Goal: Task Accomplishment & Management: Manage account settings

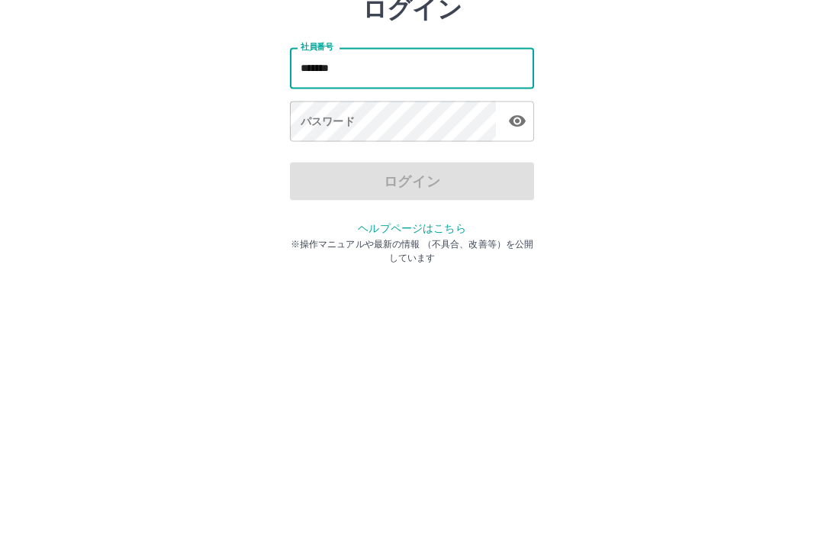
type input "*******"
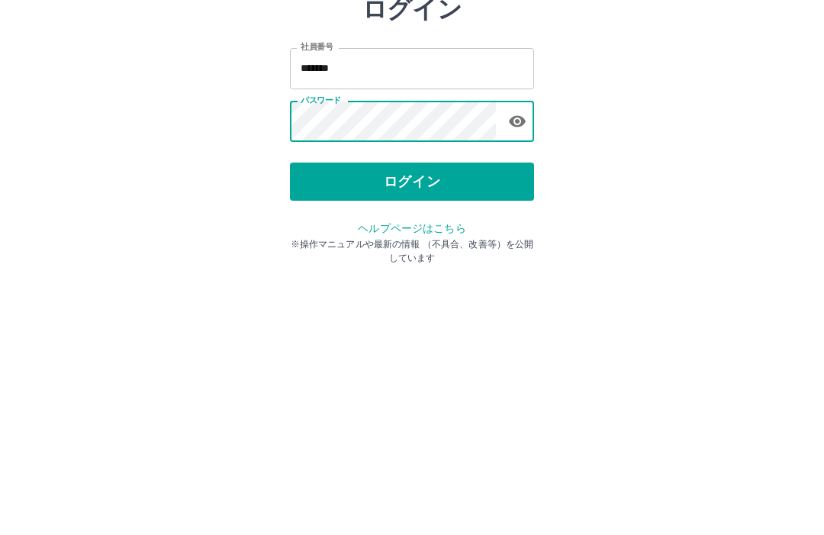
click at [521, 214] on icon "button" at bounding box center [517, 223] width 18 height 18
click at [426, 264] on button "ログイン" at bounding box center [412, 283] width 244 height 38
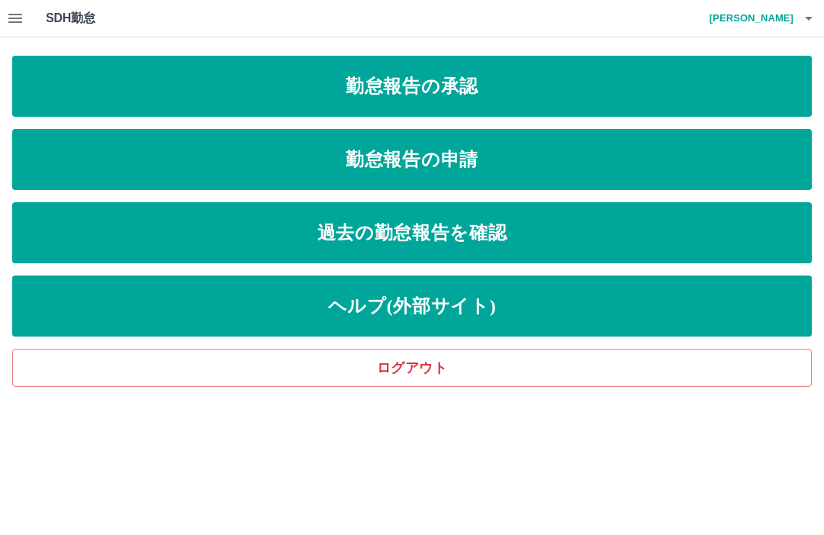
click at [567, 80] on link "勤怠報告の承認" at bounding box center [411, 86] width 799 height 61
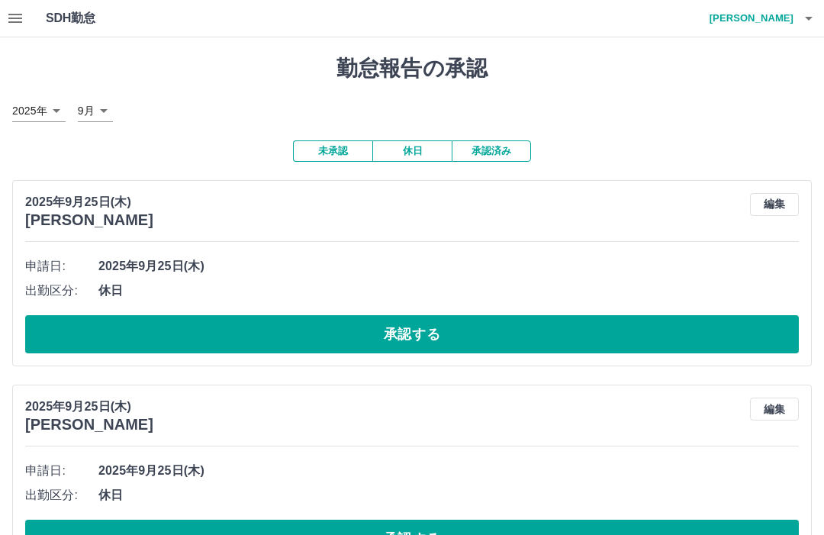
click at [490, 325] on button "承認する" at bounding box center [411, 334] width 773 height 38
click at [487, 315] on button "承認する" at bounding box center [411, 334] width 773 height 38
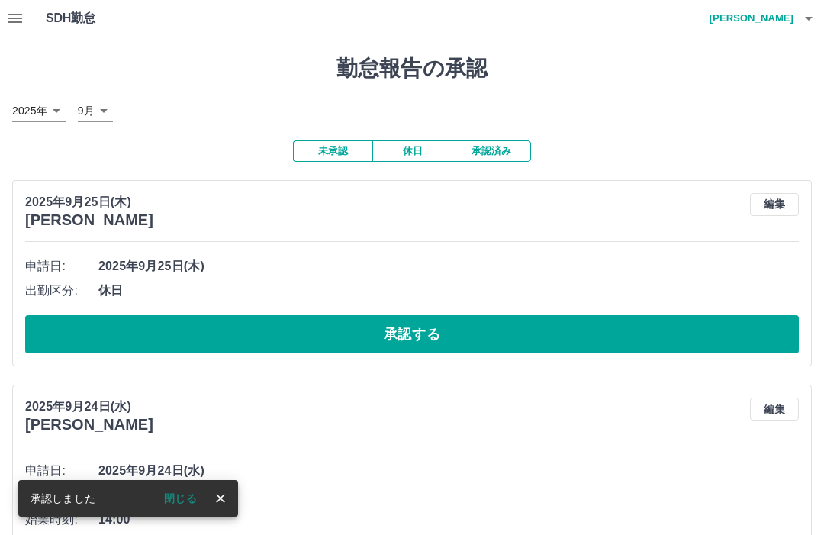
click at [493, 326] on button "承認する" at bounding box center [411, 334] width 773 height 38
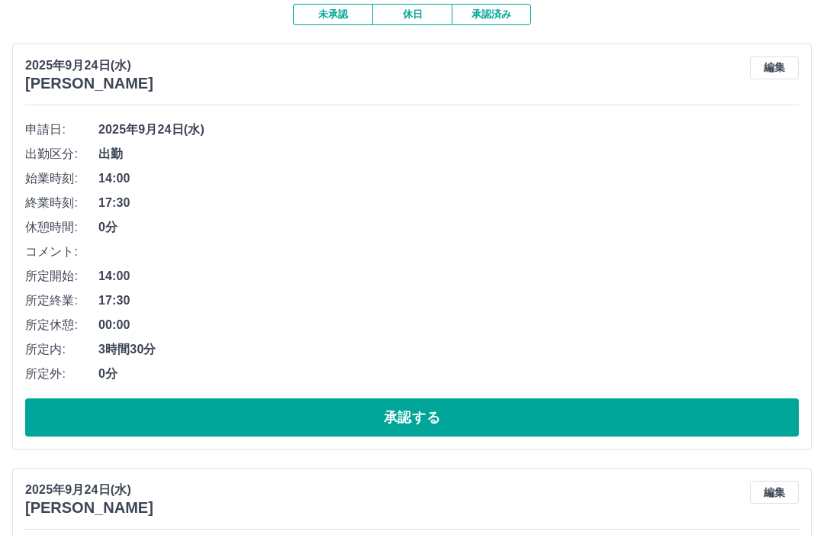
scroll to position [137, 0]
click at [323, 402] on button "承認する" at bounding box center [411, 417] width 773 height 38
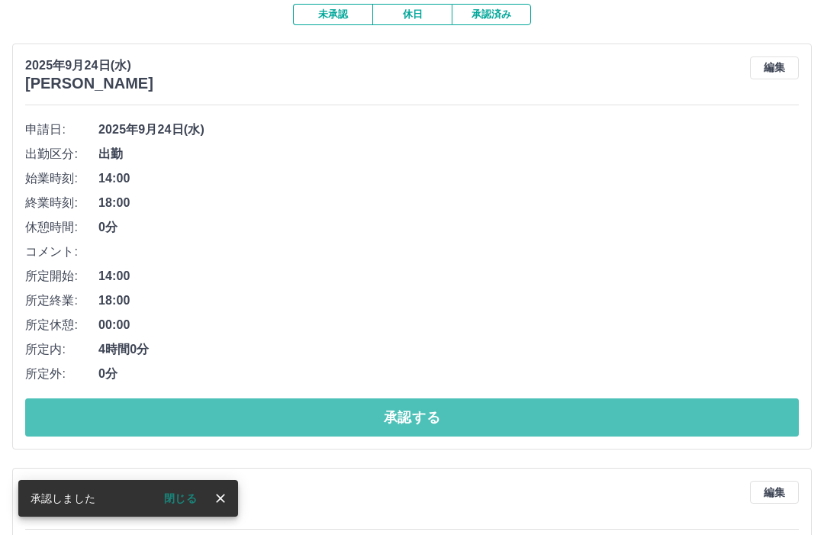
click at [387, 413] on button "承認する" at bounding box center [411, 417] width 773 height 38
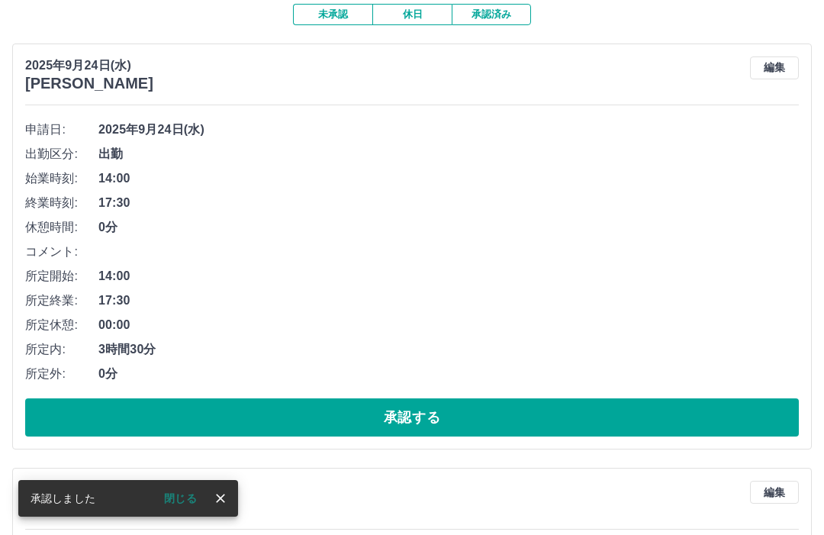
click at [521, 419] on button "承認する" at bounding box center [411, 417] width 773 height 38
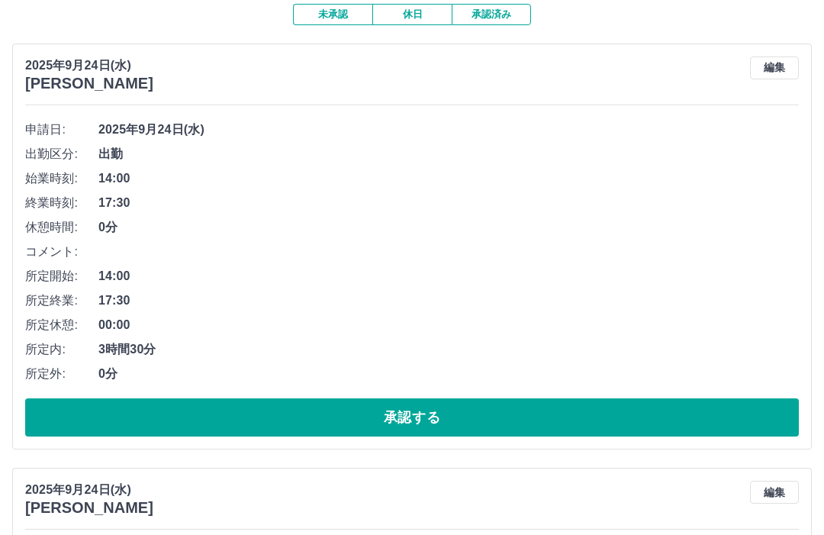
click at [546, 407] on button "承認する" at bounding box center [411, 417] width 773 height 38
click at [445, 409] on button "承認する" at bounding box center [411, 417] width 773 height 38
click at [424, 411] on button "承認する" at bounding box center [411, 417] width 773 height 38
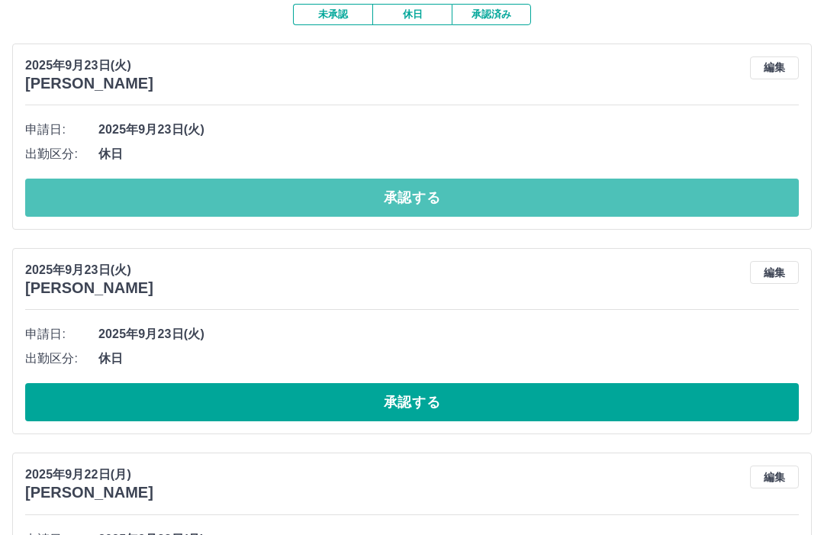
click at [466, 179] on button "承認する" at bounding box center [411, 197] width 773 height 38
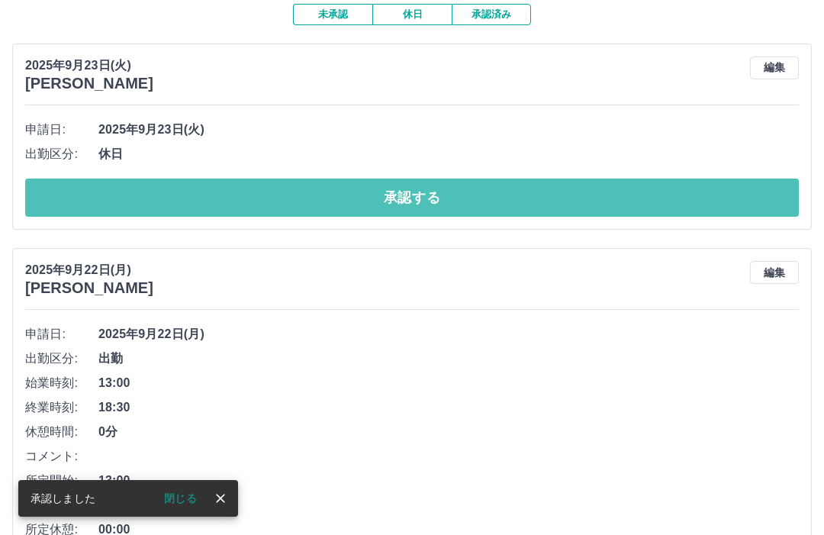
click at [488, 186] on button "承認する" at bounding box center [411, 197] width 773 height 38
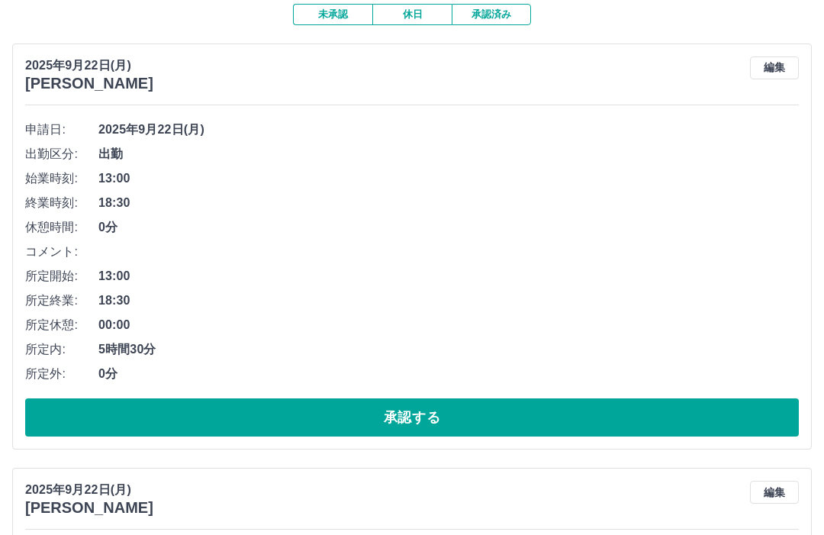
click at [566, 413] on button "承認する" at bounding box center [411, 417] width 773 height 38
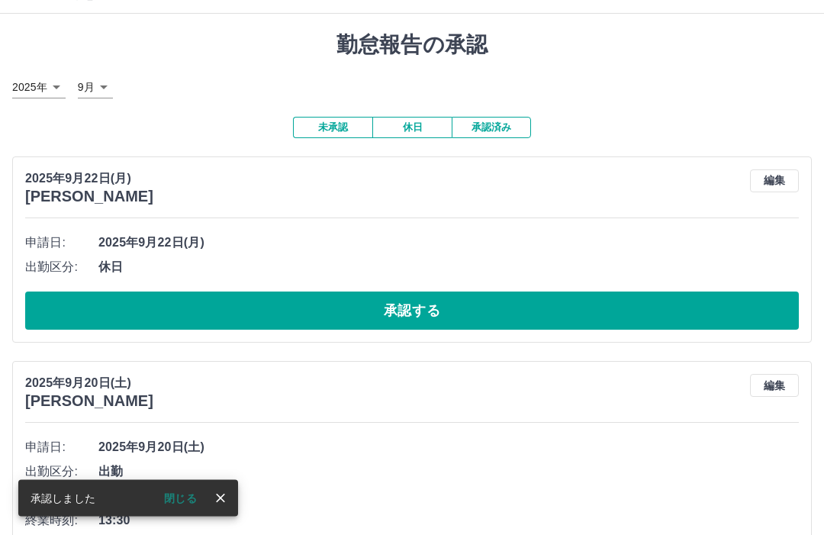
scroll to position [24, 0]
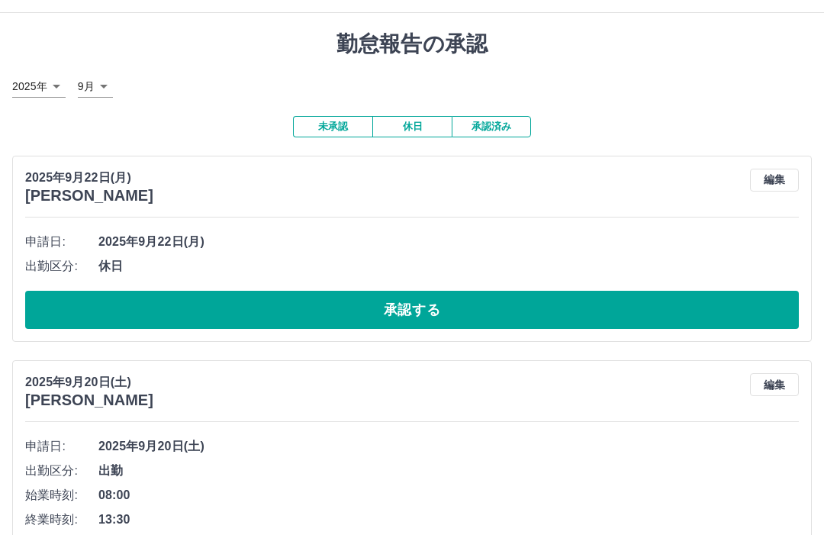
click at [455, 294] on button "承認する" at bounding box center [411, 310] width 773 height 38
click at [427, 307] on button "承認する" at bounding box center [411, 310] width 773 height 38
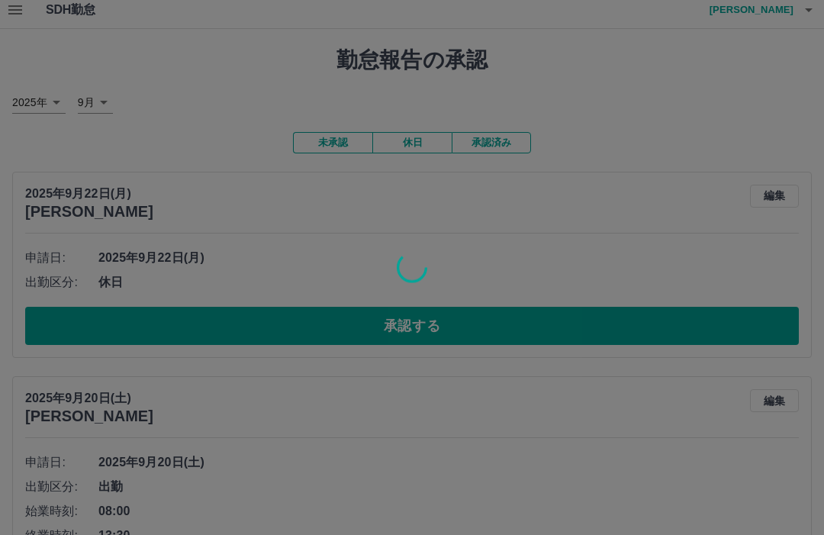
scroll to position [0, 0]
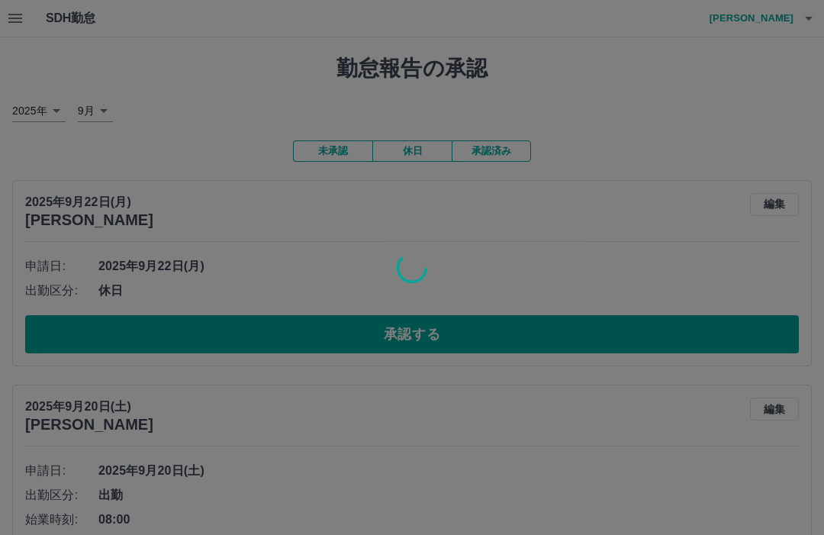
click at [534, 329] on div at bounding box center [412, 267] width 824 height 535
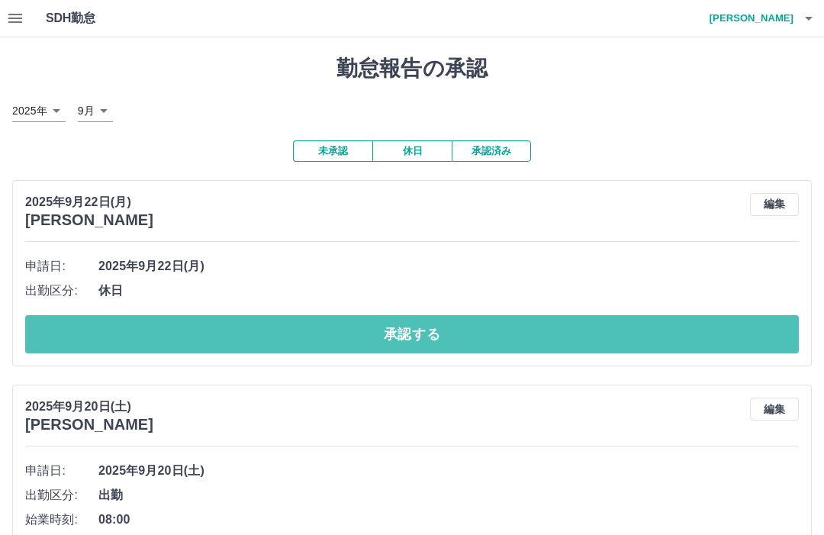
click at [492, 328] on button "承認する" at bounding box center [411, 334] width 773 height 38
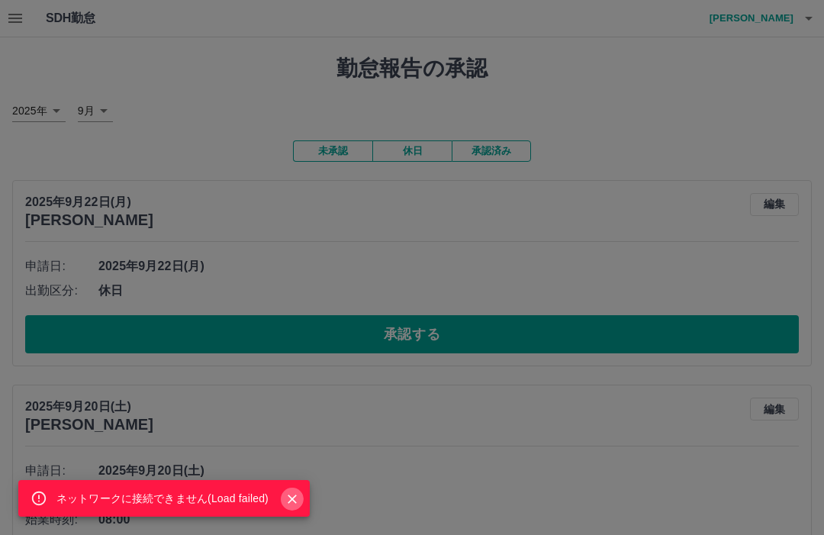
click at [301, 491] on button "Close" at bounding box center [292, 498] width 23 height 23
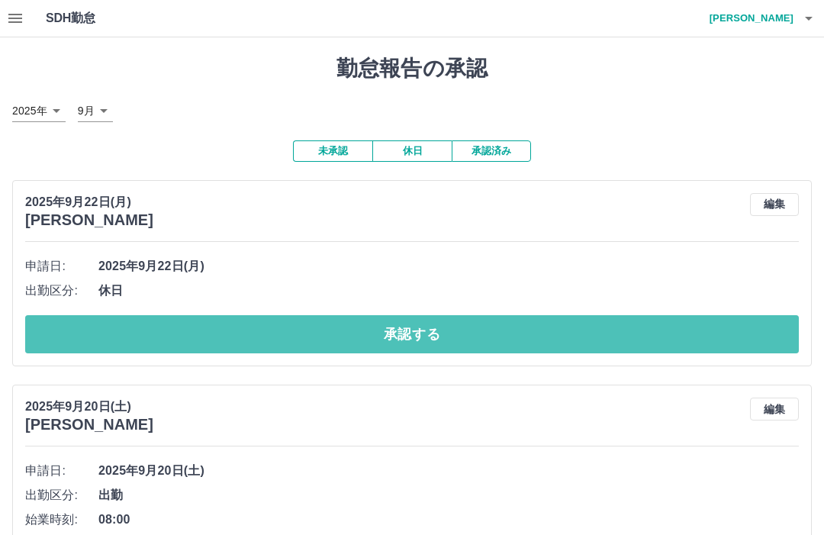
click at [432, 323] on button "承認する" at bounding box center [411, 334] width 773 height 38
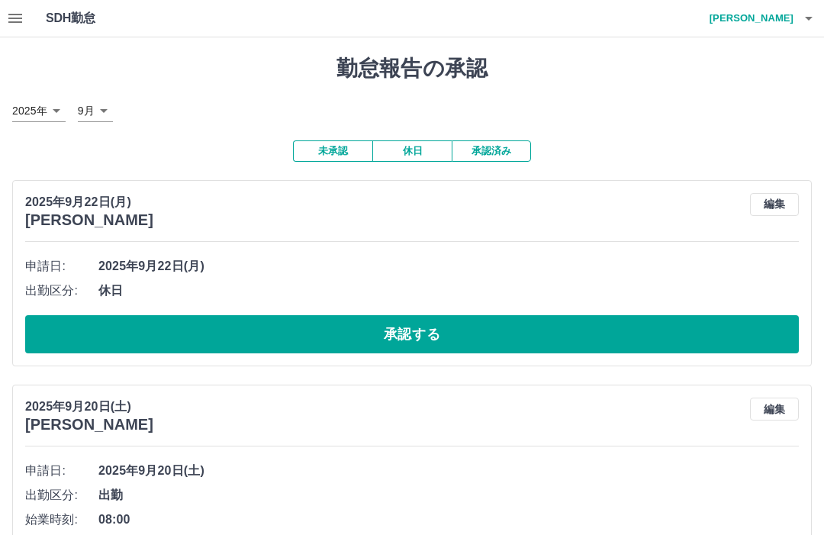
click at [468, 333] on button "承認する" at bounding box center [411, 334] width 773 height 38
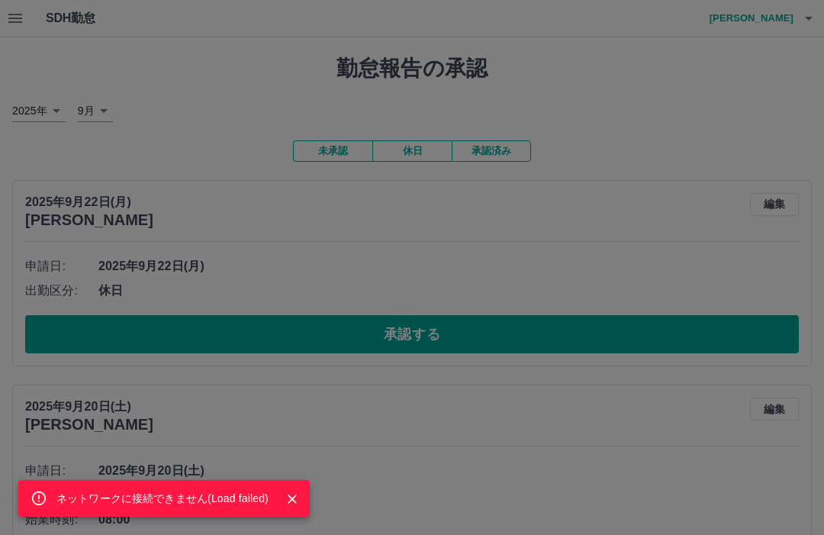
click at [301, 499] on button "Close" at bounding box center [292, 498] width 23 height 23
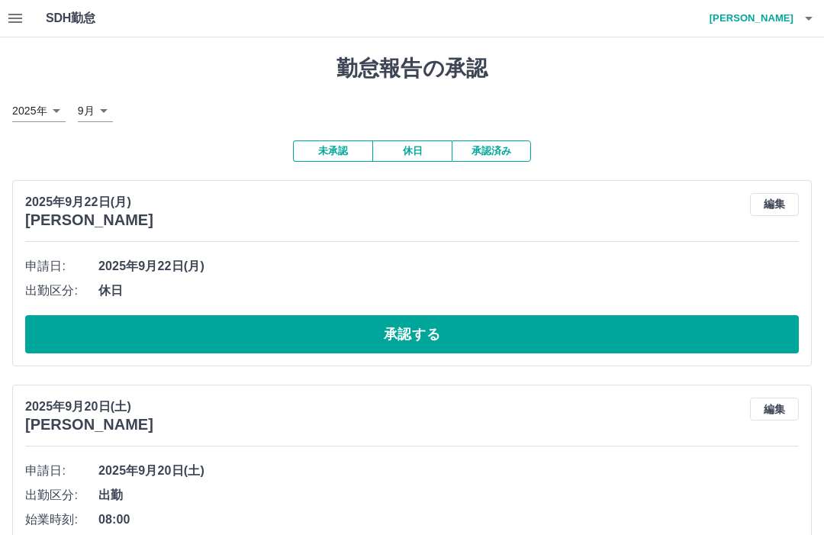
click at [29, 14] on button "button" at bounding box center [15, 18] width 31 height 37
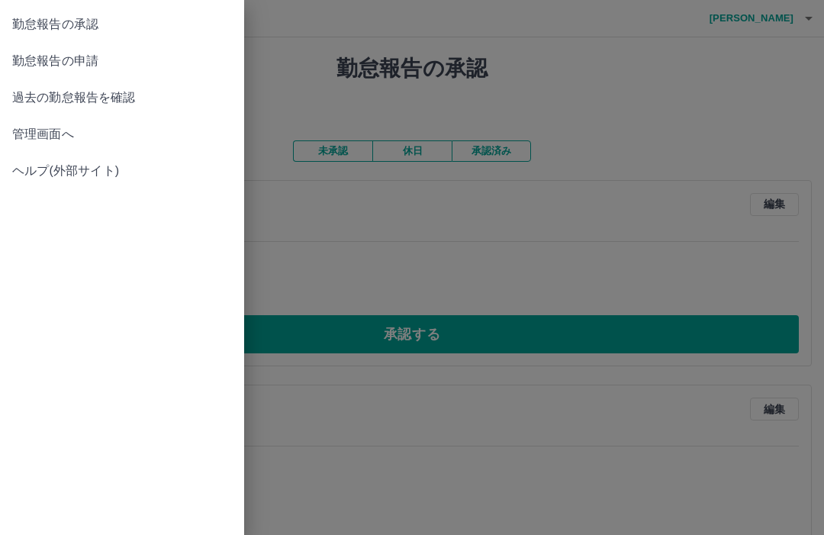
click at [84, 66] on span "勤怠報告の申請" at bounding box center [122, 61] width 220 height 18
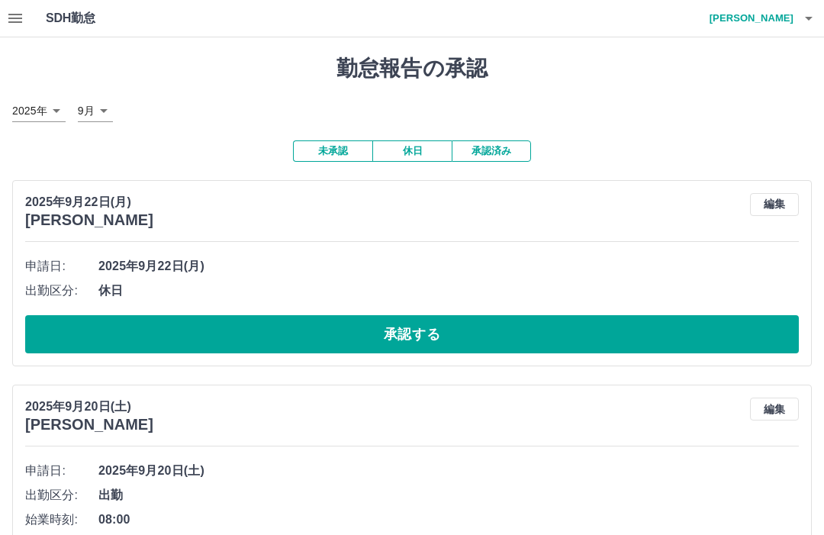
click at [473, 326] on button "承認する" at bounding box center [411, 334] width 773 height 38
click at [464, 324] on button "承認する" at bounding box center [411, 334] width 773 height 38
click at [449, 329] on button "承認する" at bounding box center [411, 334] width 773 height 38
click at [470, 318] on button "承認する" at bounding box center [411, 334] width 773 height 38
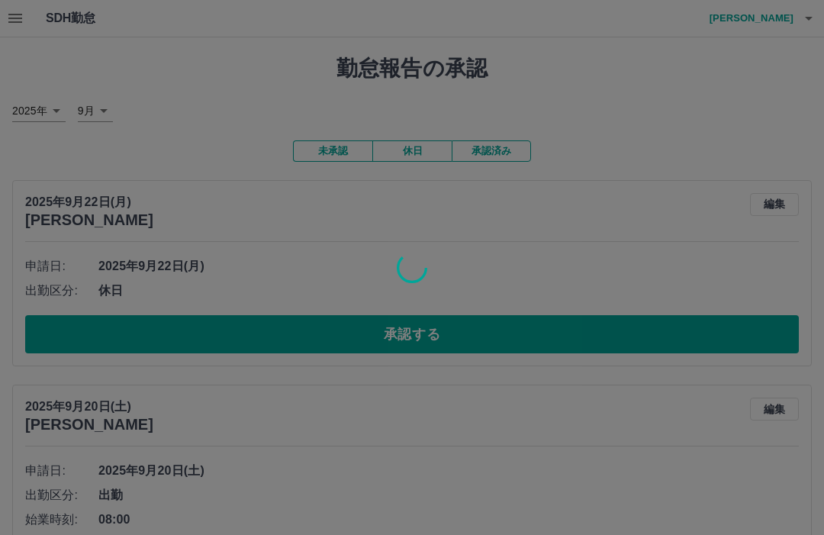
click at [482, 332] on div at bounding box center [412, 267] width 824 height 535
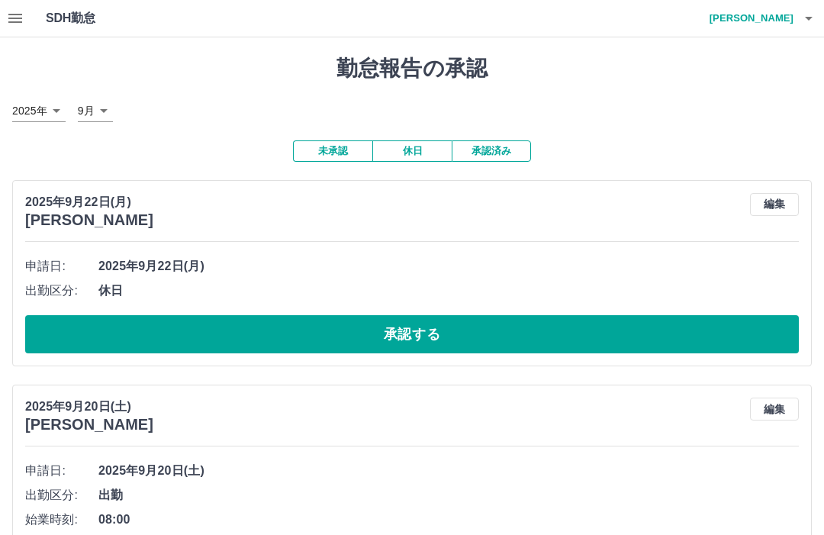
click at [487, 315] on button "承認する" at bounding box center [411, 334] width 773 height 38
